Goal: Use online tool/utility: Utilize a website feature to perform a specific function

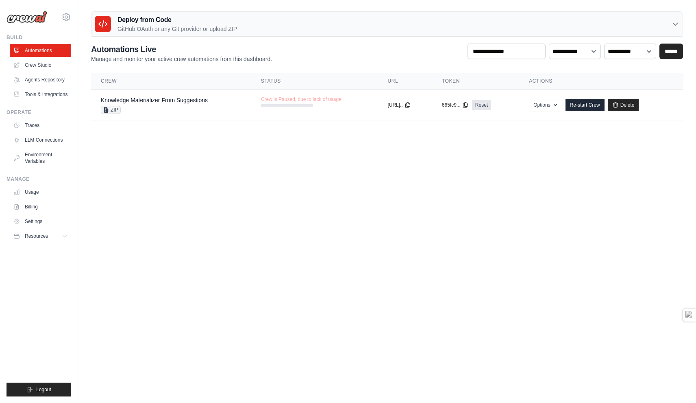
click at [34, 64] on link "Crew Studio" at bounding box center [40, 65] width 61 height 13
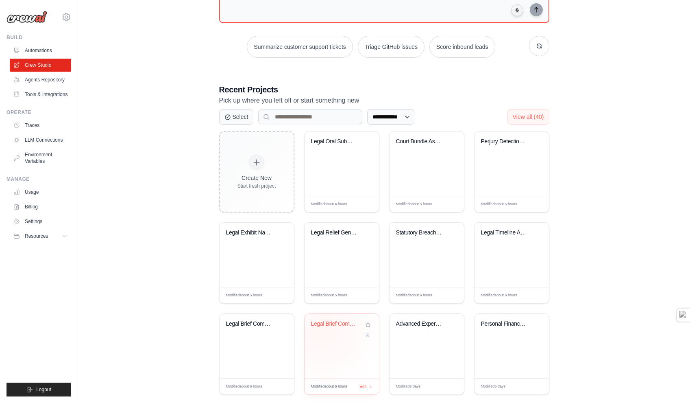
scroll to position [107, 0]
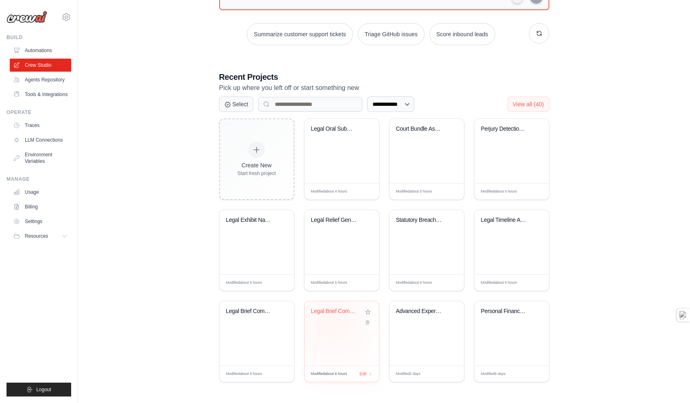
click at [331, 323] on div "Legal Brief Compiler & Judicial Rev..." at bounding box center [341, 316] width 61 height 19
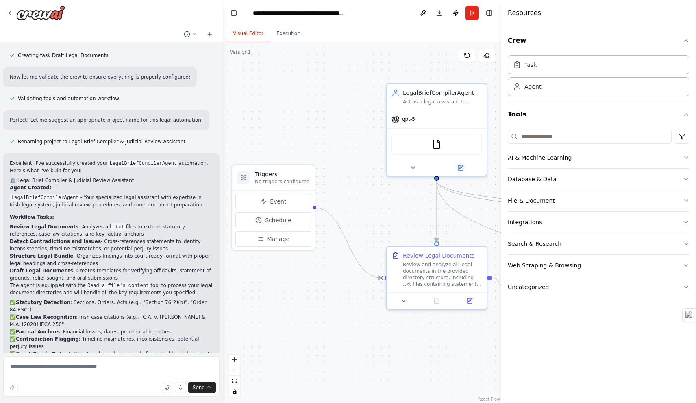
scroll to position [758, 0]
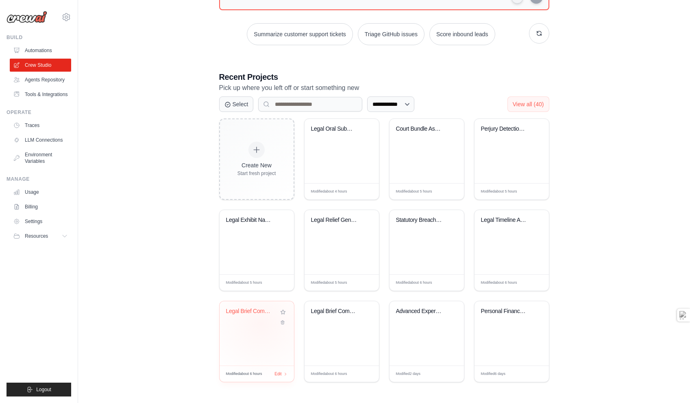
click at [261, 323] on div "Legal Brief Compiler" at bounding box center [256, 316] width 61 height 19
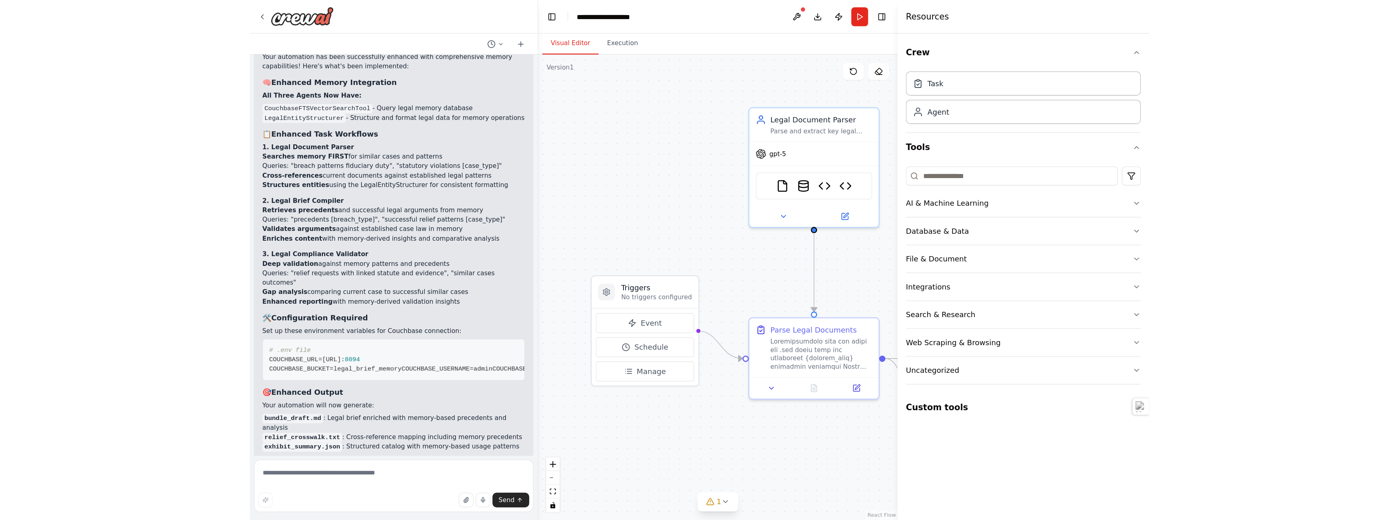
scroll to position [6427, 0]
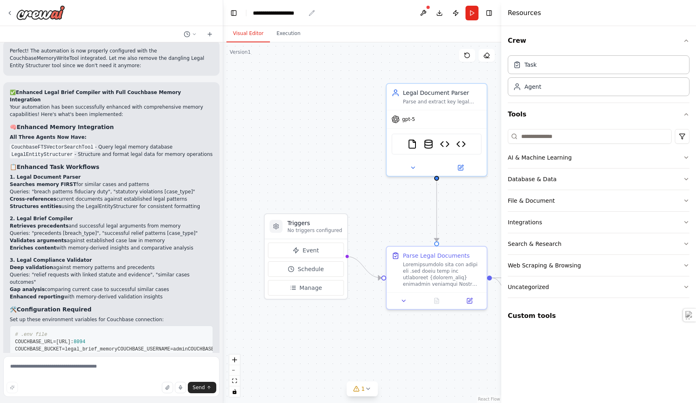
click at [304, 12] on div "**********" at bounding box center [279, 13] width 52 height 8
click at [469, 11] on button "Run" at bounding box center [472, 13] width 13 height 15
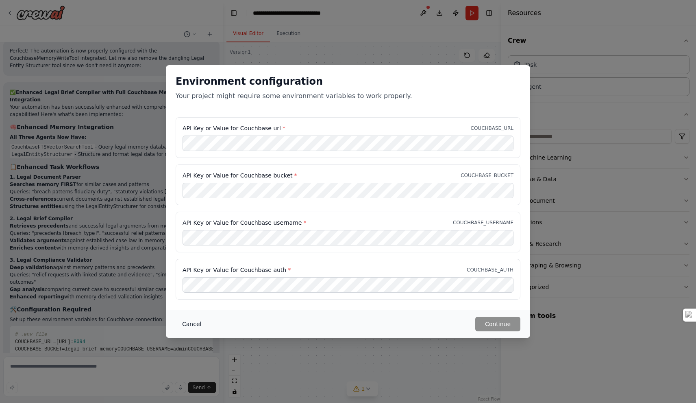
click at [190, 323] on button "Cancel" at bounding box center [192, 323] width 32 height 15
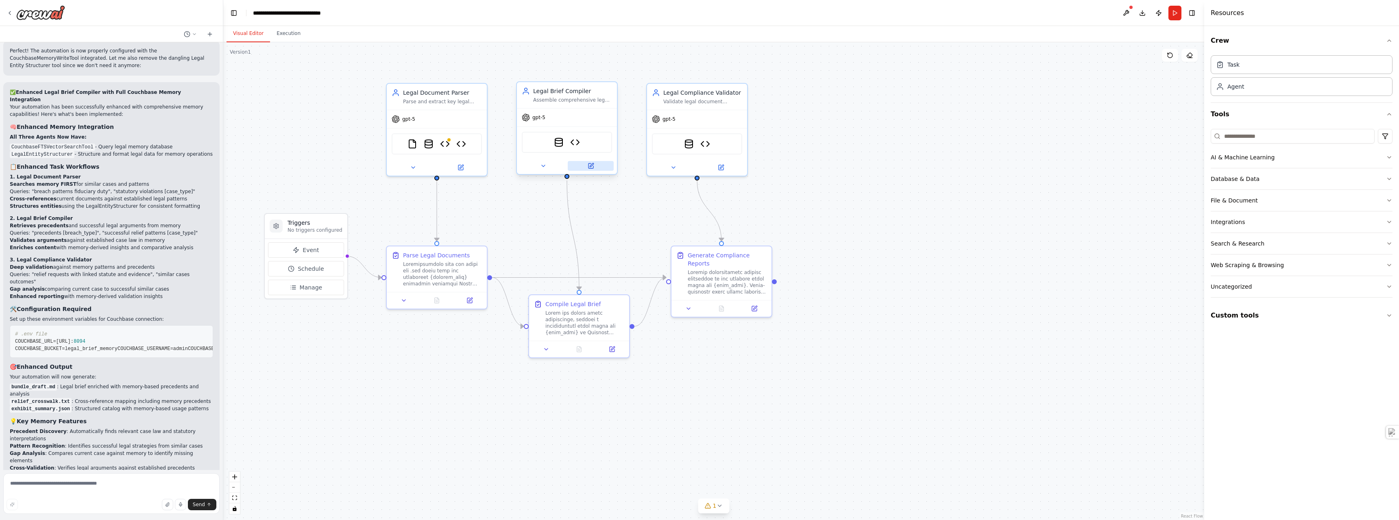
click at [590, 166] on icon at bounding box center [592, 165] width 4 height 4
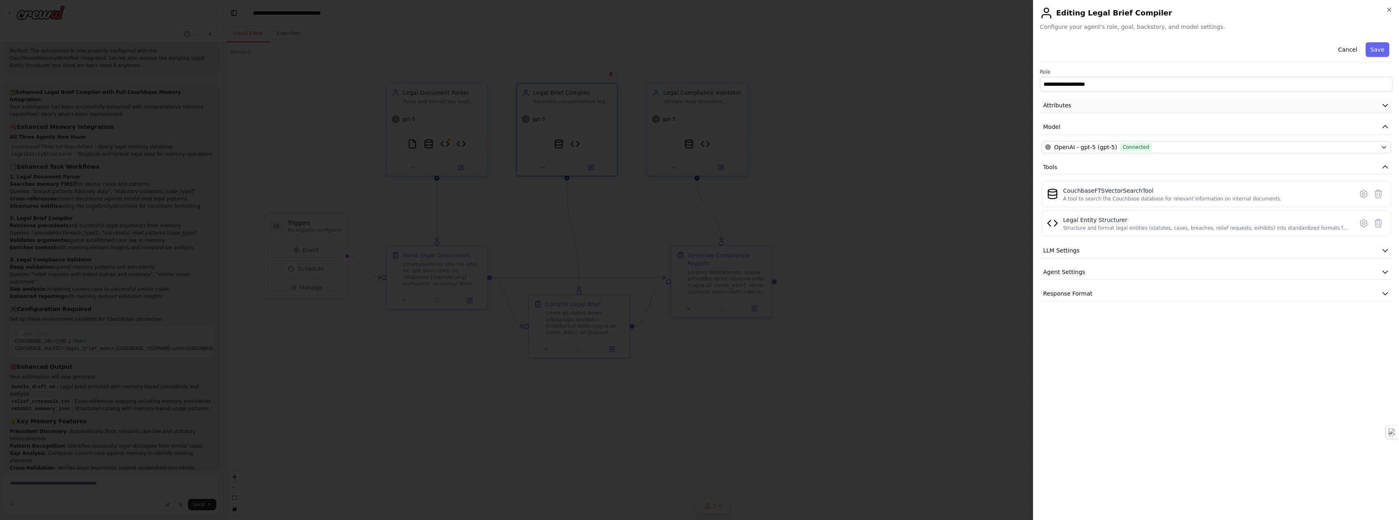
click at [696, 106] on icon "button" at bounding box center [1384, 105] width 5 height 2
